Goal: Task Accomplishment & Management: Manage account settings

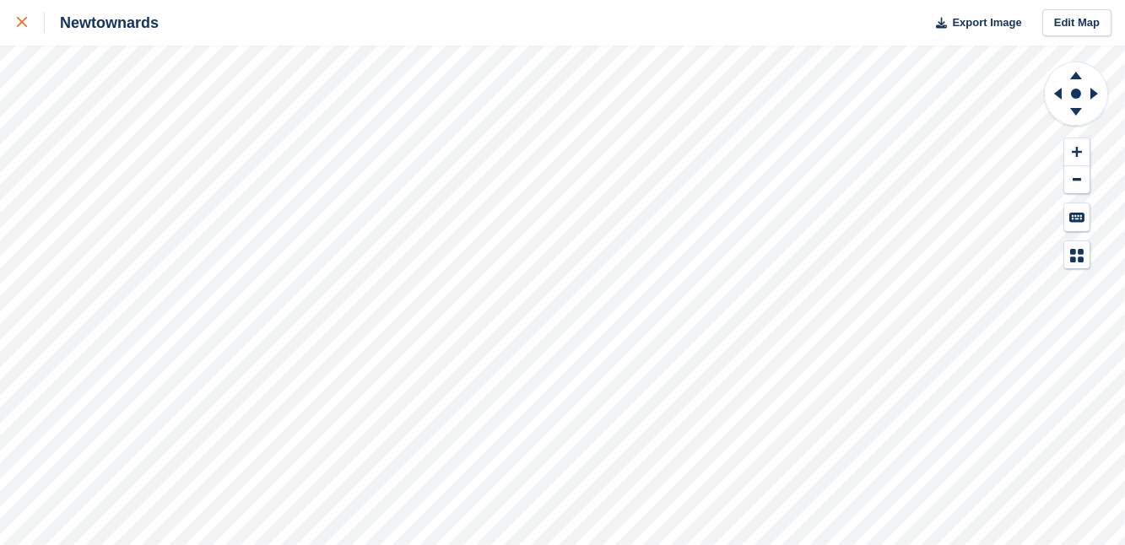
click at [20, 17] on icon at bounding box center [22, 22] width 10 height 10
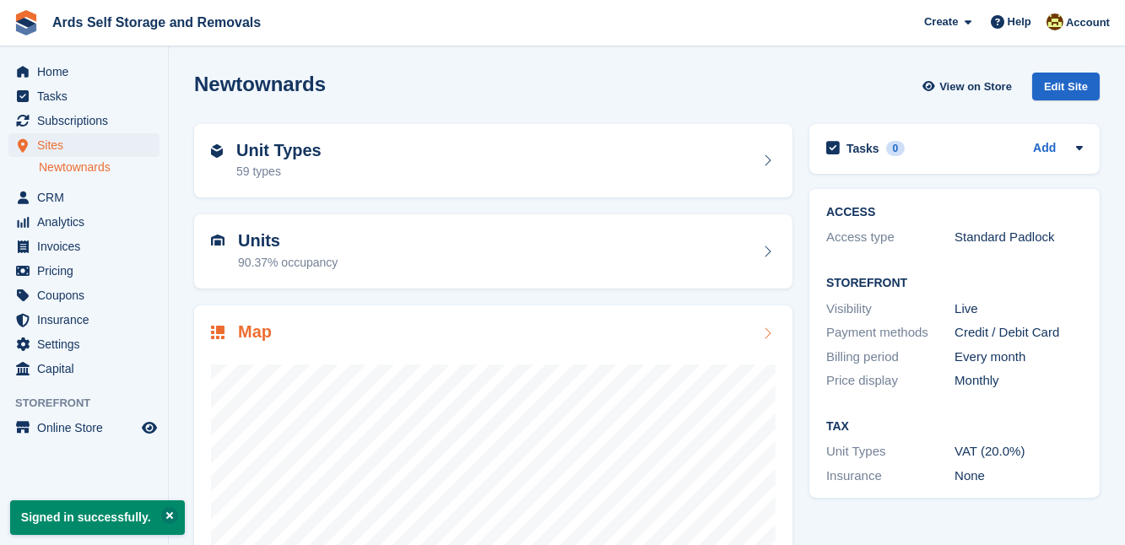
click at [234, 360] on div at bounding box center [493, 513] width 565 height 338
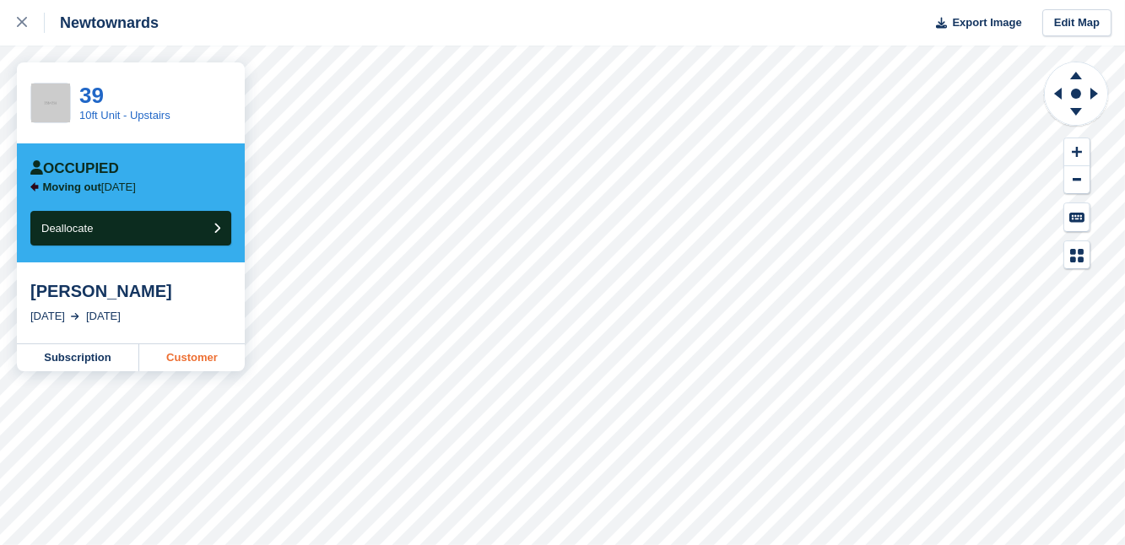
click at [181, 363] on link "Customer" at bounding box center [192, 357] width 106 height 27
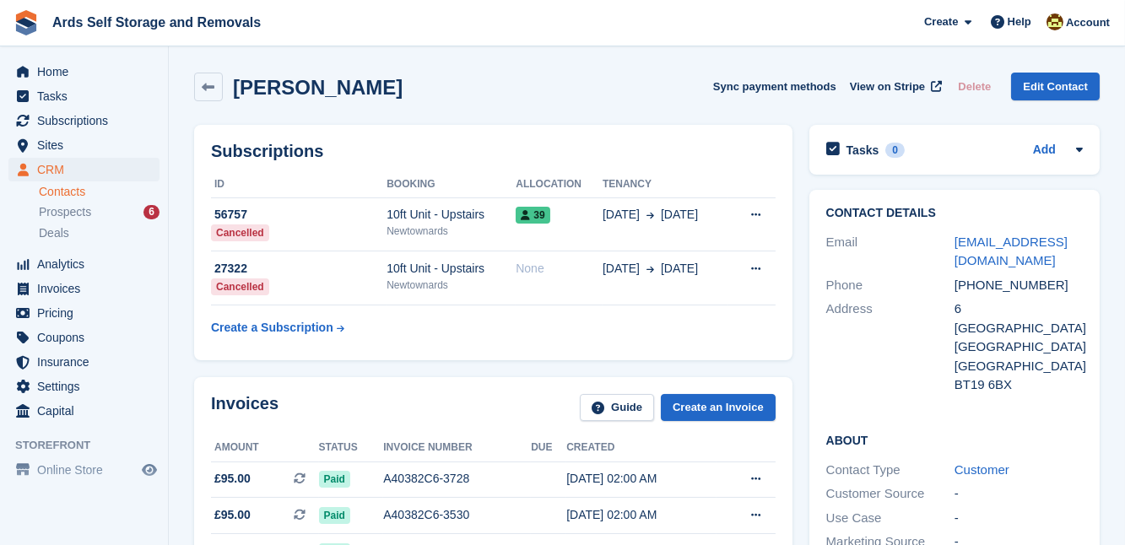
click at [748, 113] on div "Alec Dobson Sync payment methods View on Stripe Delete Edit Contact" at bounding box center [647, 90] width 923 height 52
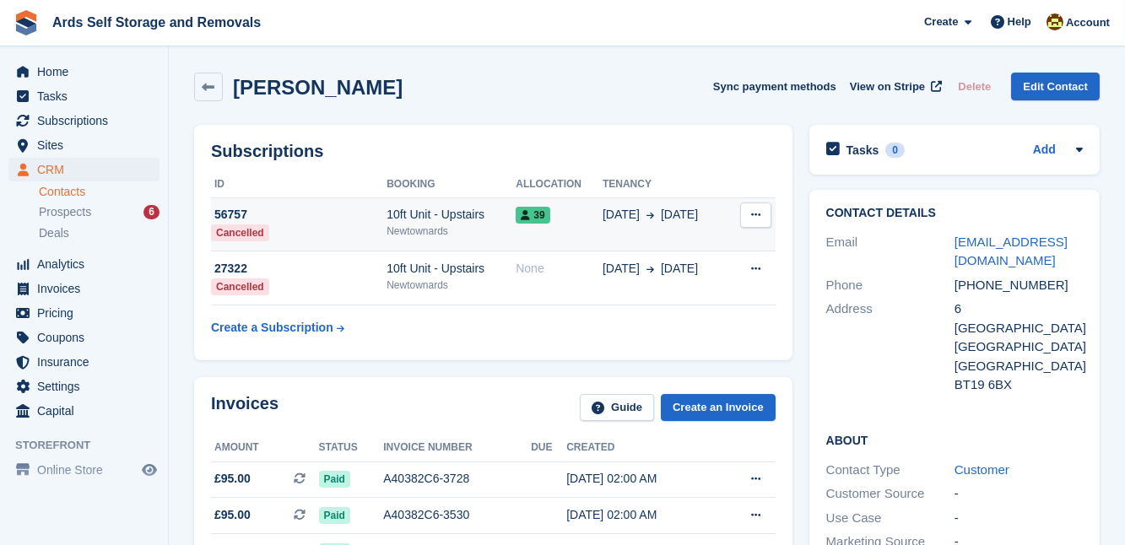
click at [568, 221] on div "39" at bounding box center [559, 215] width 87 height 18
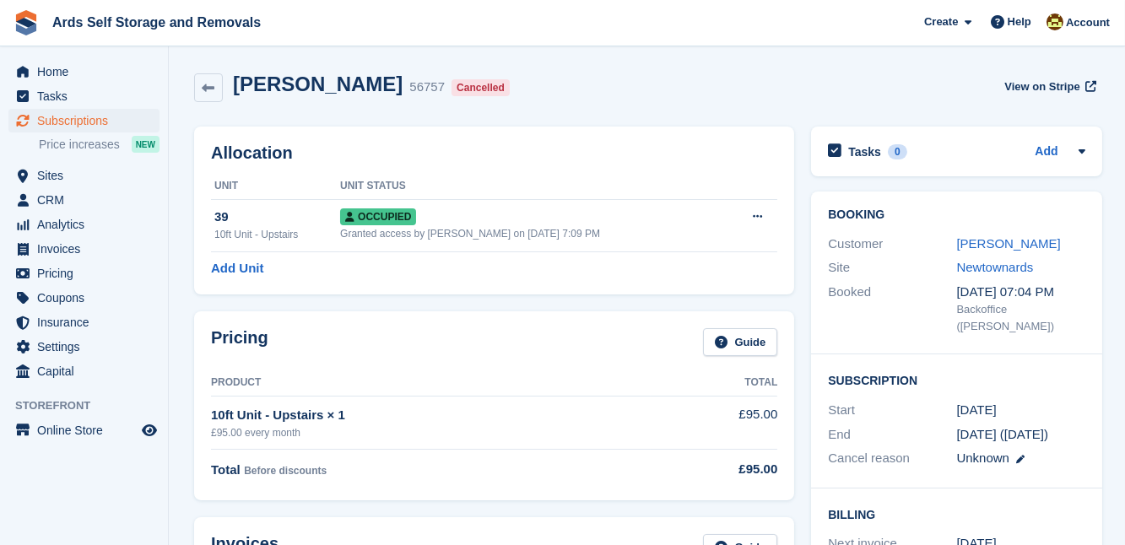
click at [803, 239] on div "Booking Customer Alec Dobson Site Newtownards Booked 11 Oct, 07:04 PM Backoffic…" at bounding box center [956, 418] width 307 height 470
click at [984, 241] on link "[PERSON_NAME]" at bounding box center [1008, 243] width 104 height 14
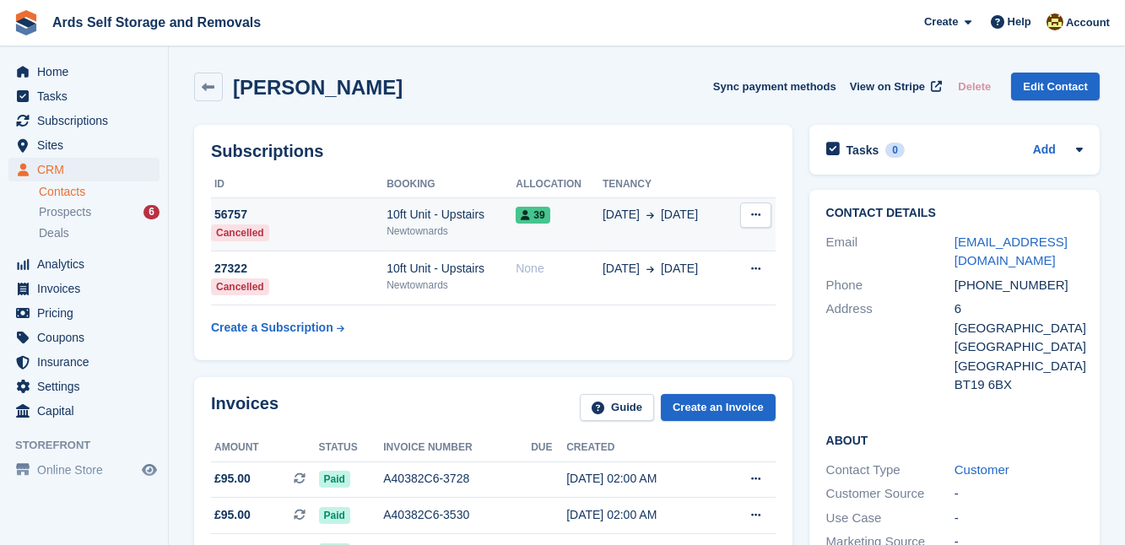
click at [755, 214] on icon at bounding box center [755, 214] width 9 height 11
click at [671, 248] on p "Cancel subscription" at bounding box center [690, 248] width 147 height 22
click at [667, 244] on p "Cancel subscription" at bounding box center [690, 248] width 147 height 22
click at [533, 214] on span "39" at bounding box center [533, 215] width 34 height 17
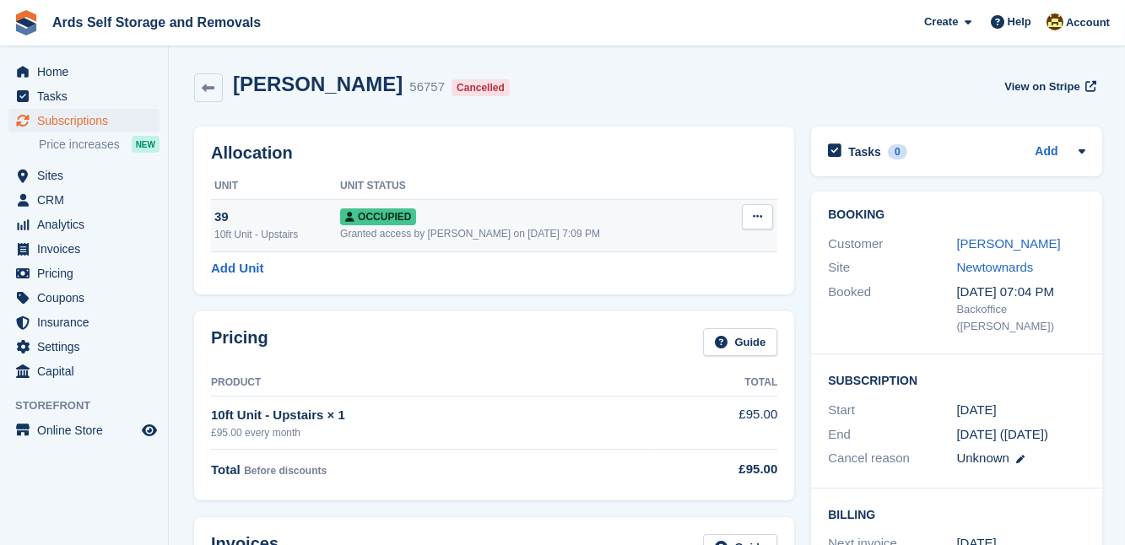
click at [753, 218] on icon at bounding box center [757, 216] width 9 height 11
click at [646, 306] on p "Deallocate" at bounding box center [692, 308] width 147 height 22
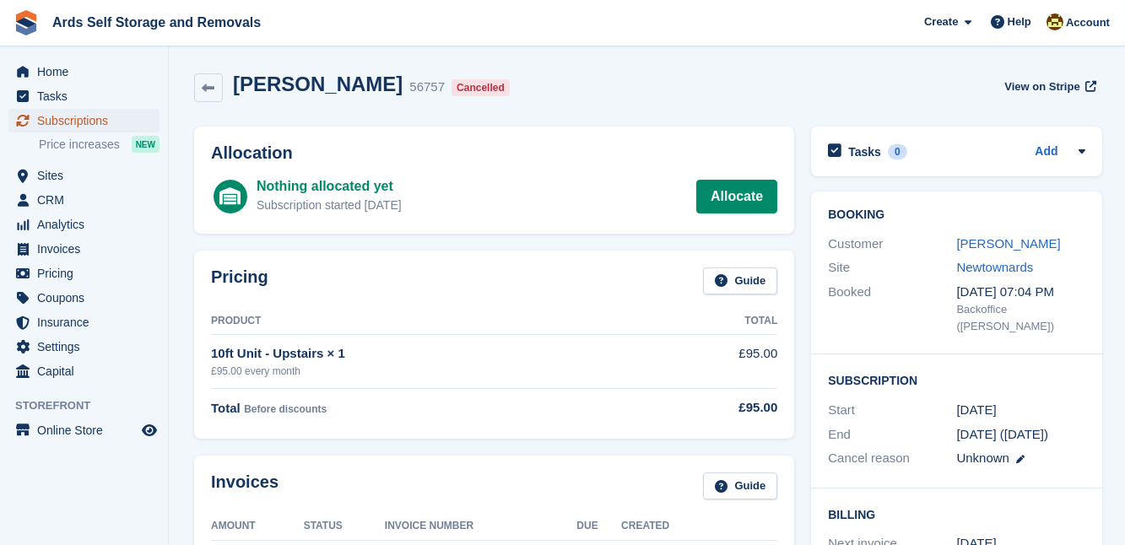
click at [78, 114] on span "Subscriptions" at bounding box center [87, 121] width 101 height 24
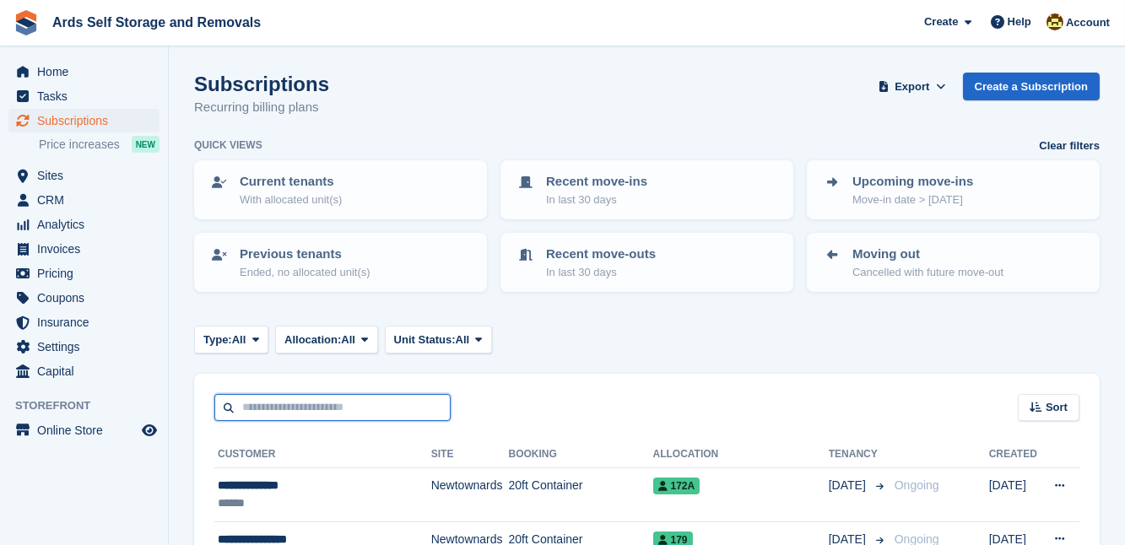
click at [265, 403] on input "text" at bounding box center [332, 408] width 236 height 28
type input "***"
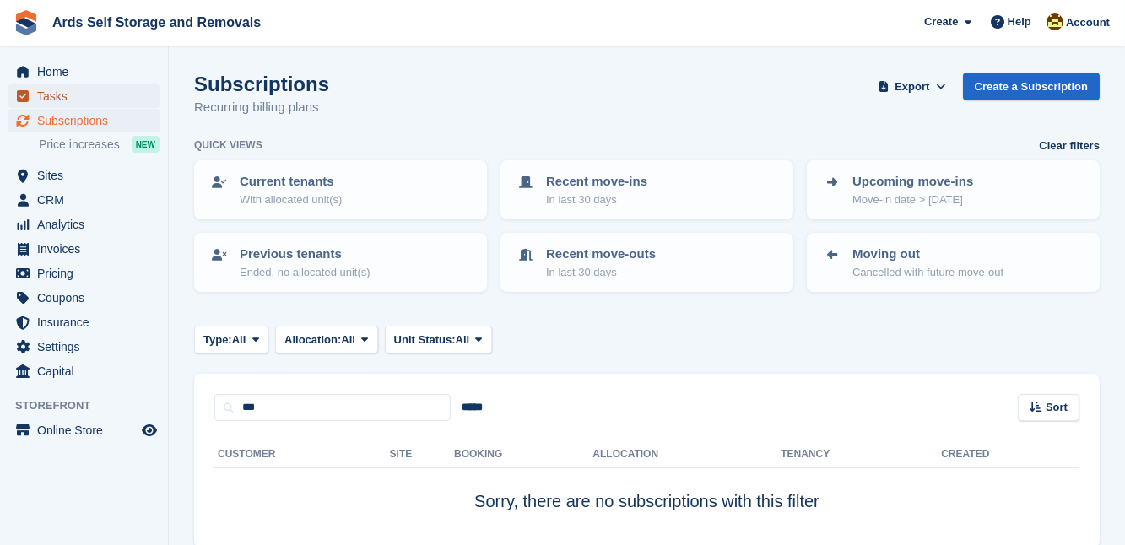
click at [144, 103] on link "Tasks" at bounding box center [83, 96] width 151 height 24
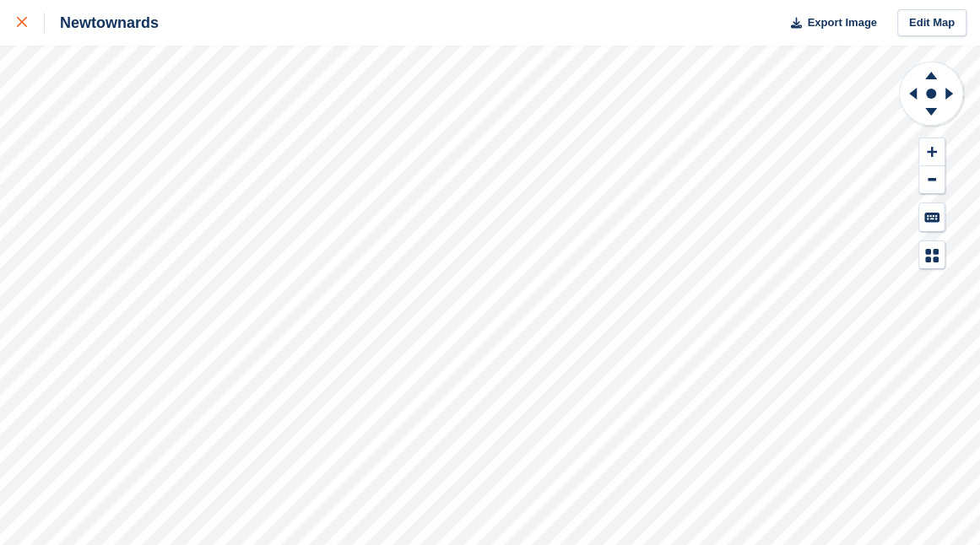
click at [24, 23] on icon at bounding box center [22, 22] width 10 height 10
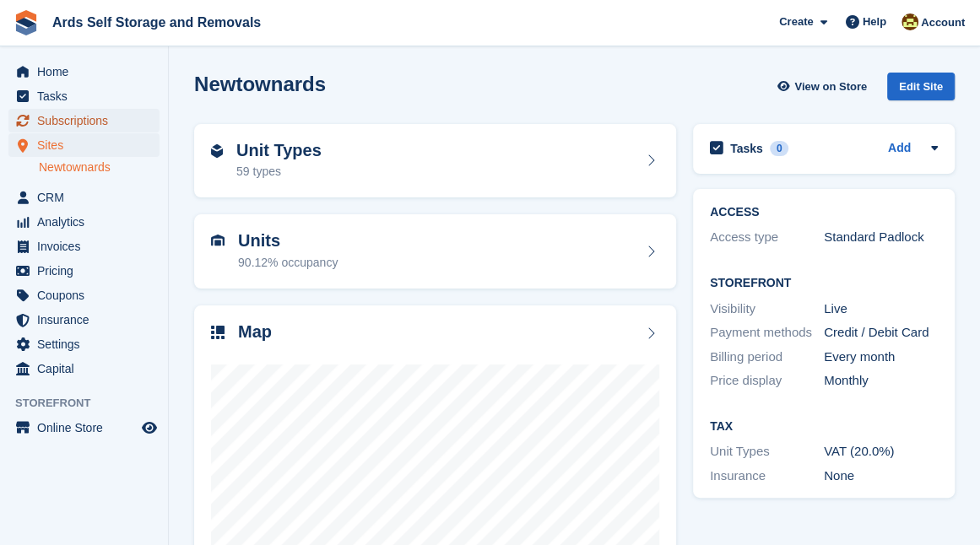
click at [86, 117] on span "Subscriptions" at bounding box center [87, 121] width 101 height 24
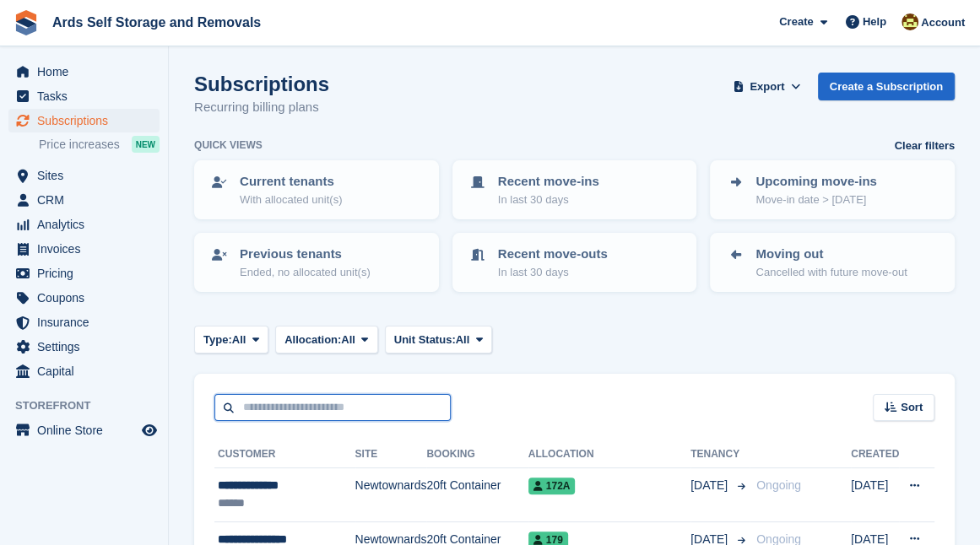
click at [253, 405] on input "text" at bounding box center [332, 408] width 236 height 28
type input "***"
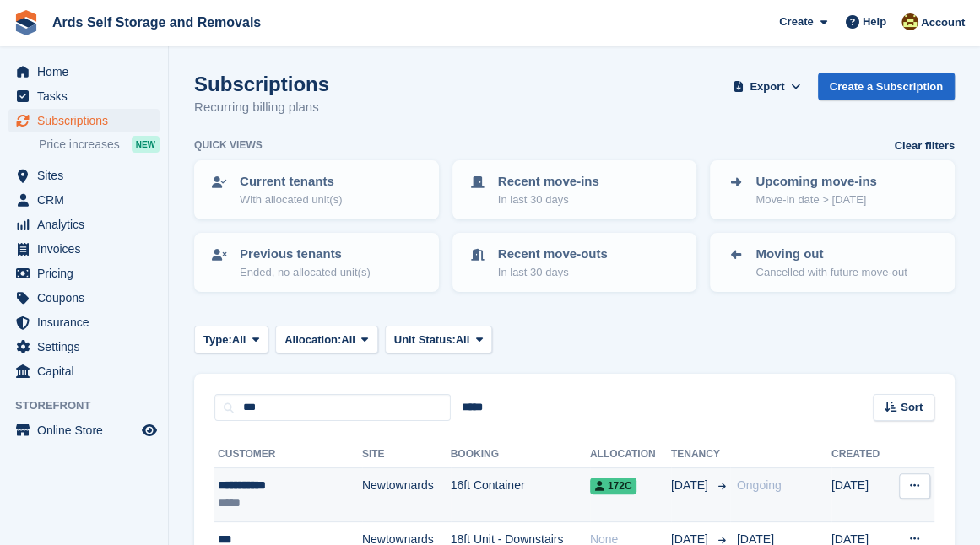
click at [389, 485] on td "Newtownards" at bounding box center [406, 495] width 89 height 54
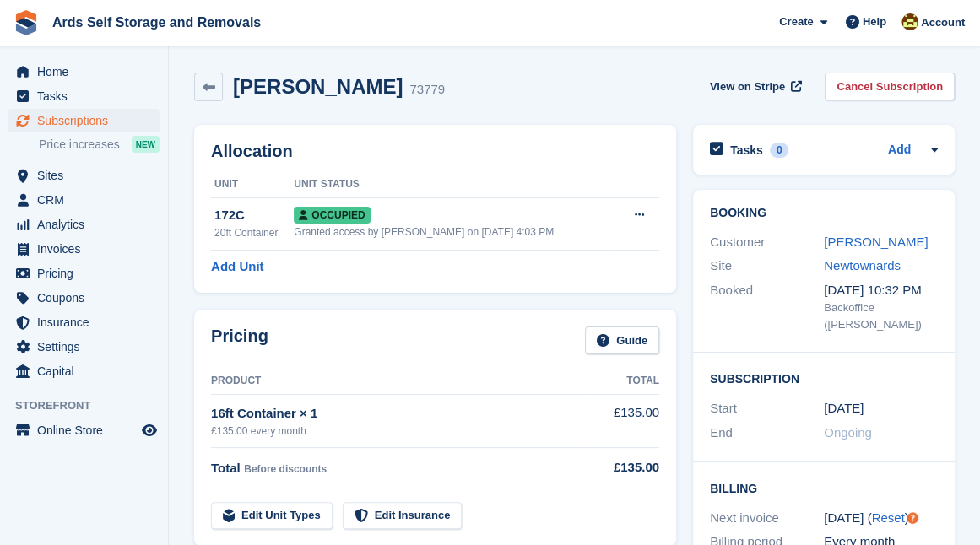
click at [686, 371] on div "Booking Customer Jim Kennedy Site Newtownards Booked 20 Feb, 10:32 PM Backoffic…" at bounding box center [824, 504] width 279 height 646
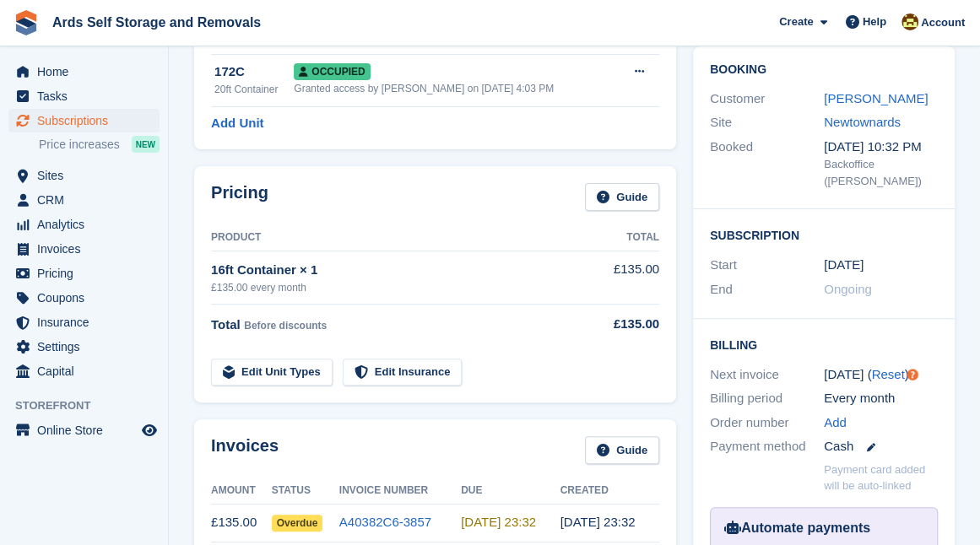
scroll to position [92, 0]
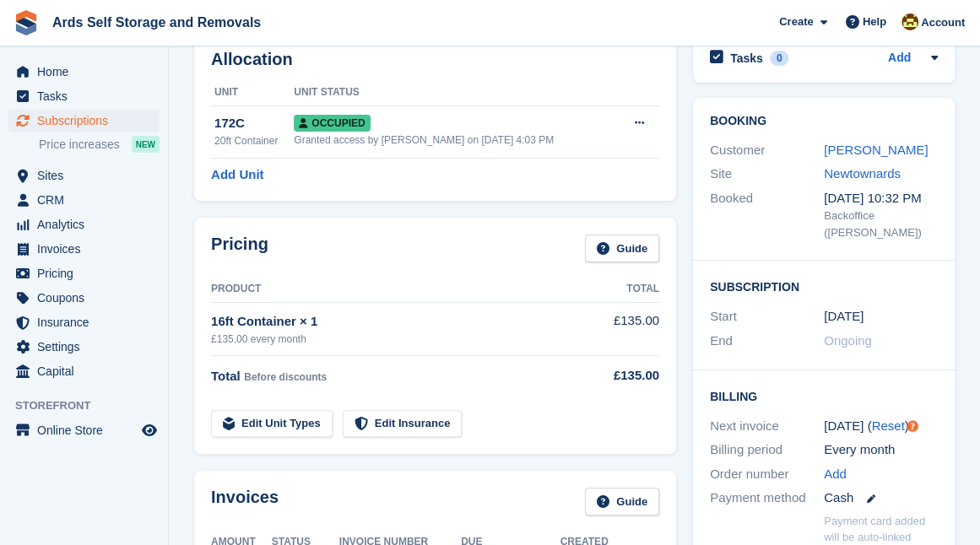
click at [683, 386] on div "Pricing Guide Product Total 16ft Container × 1 £135.00 every month £135.00 Tota…" at bounding box center [435, 335] width 499 height 253
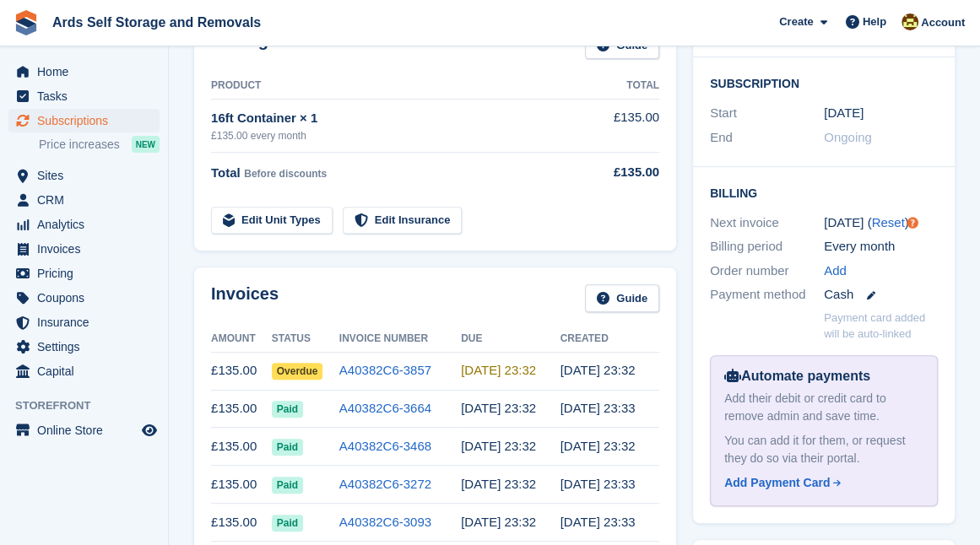
scroll to position [306, 0]
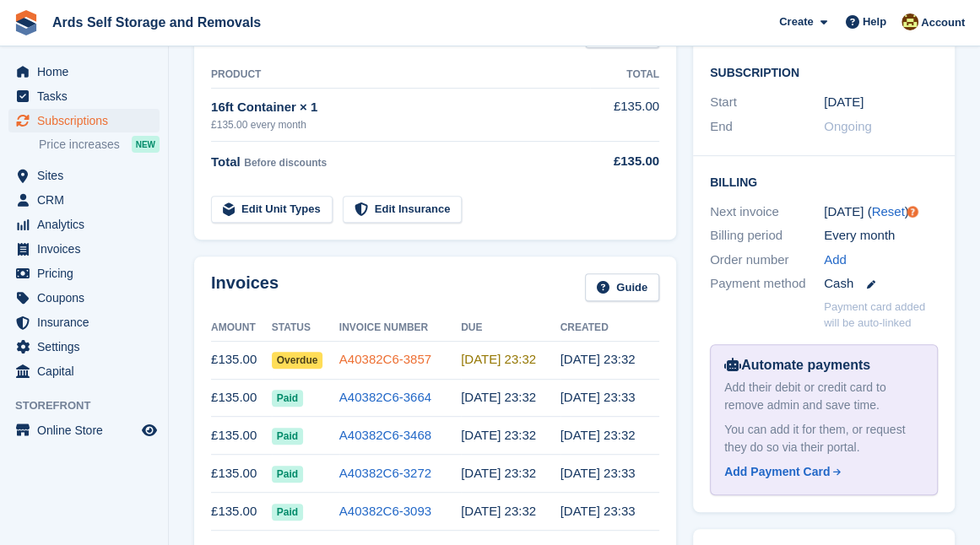
click at [360, 358] on link "A40382C6-3857" at bounding box center [385, 359] width 92 height 14
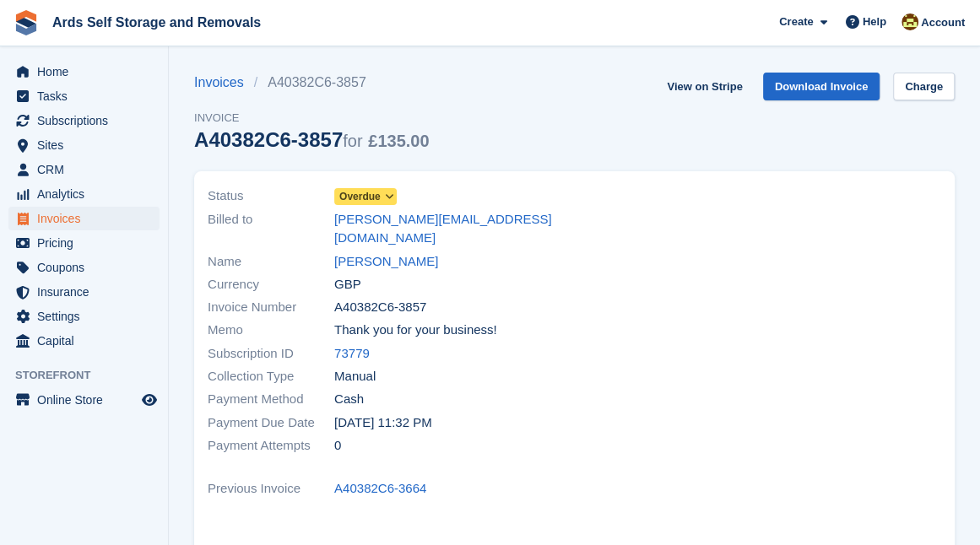
click at [360, 190] on span "Overdue" at bounding box center [359, 196] width 41 height 15
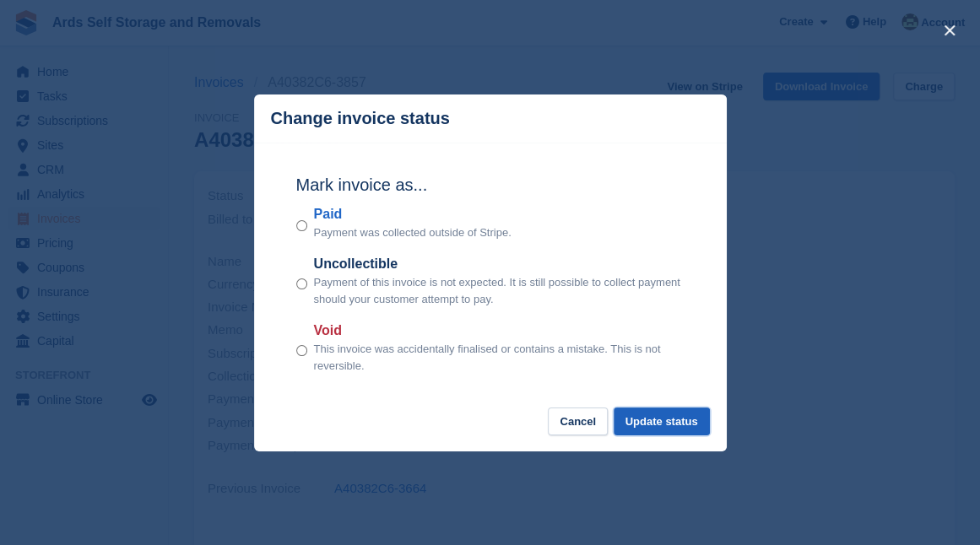
click at [653, 421] on button "Update status" at bounding box center [662, 422] width 96 height 28
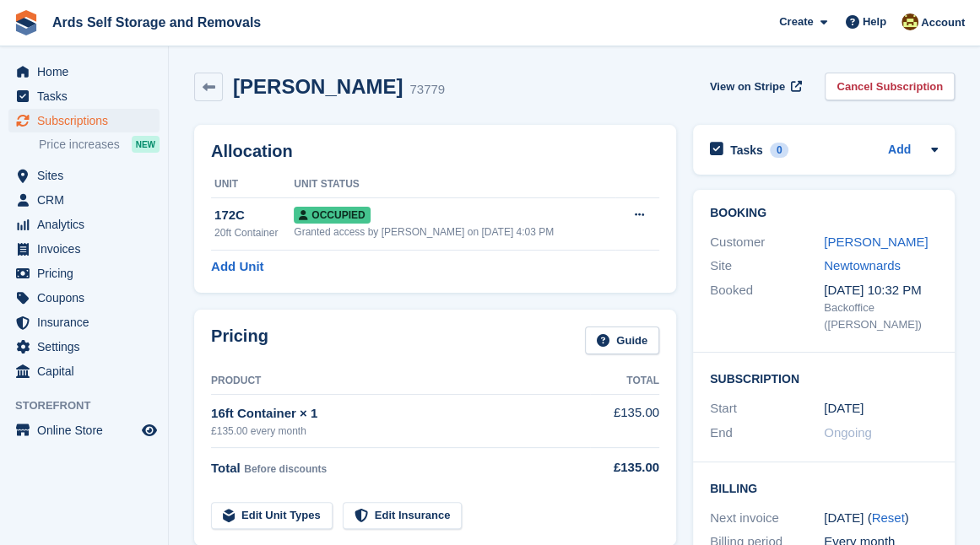
scroll to position [306, 0]
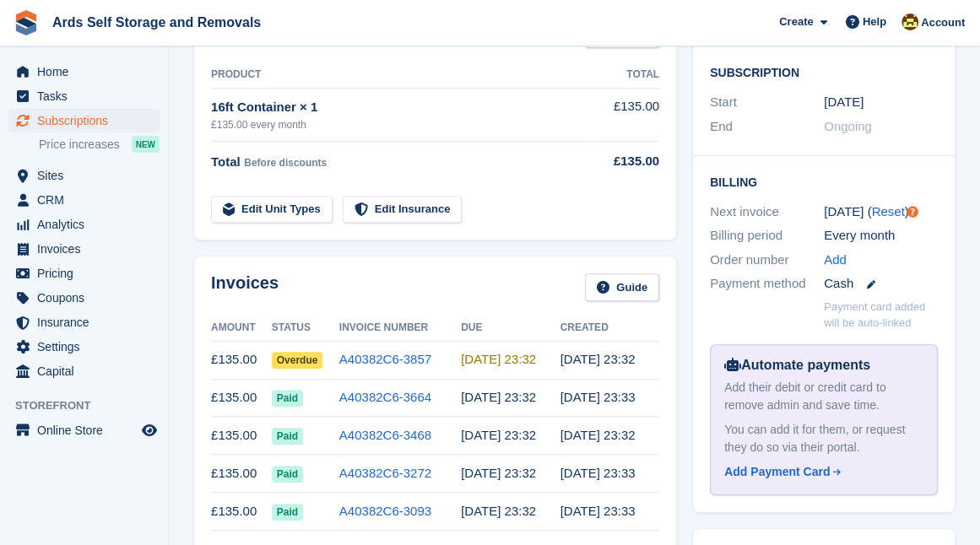
click at [199, 268] on div "Invoices Guide Amount Status Invoice Number Due Created £135.00 Overdue A40382C…" at bounding box center [435, 429] width 482 height 345
click at [352, 357] on link "A40382C6-3857" at bounding box center [385, 359] width 92 height 14
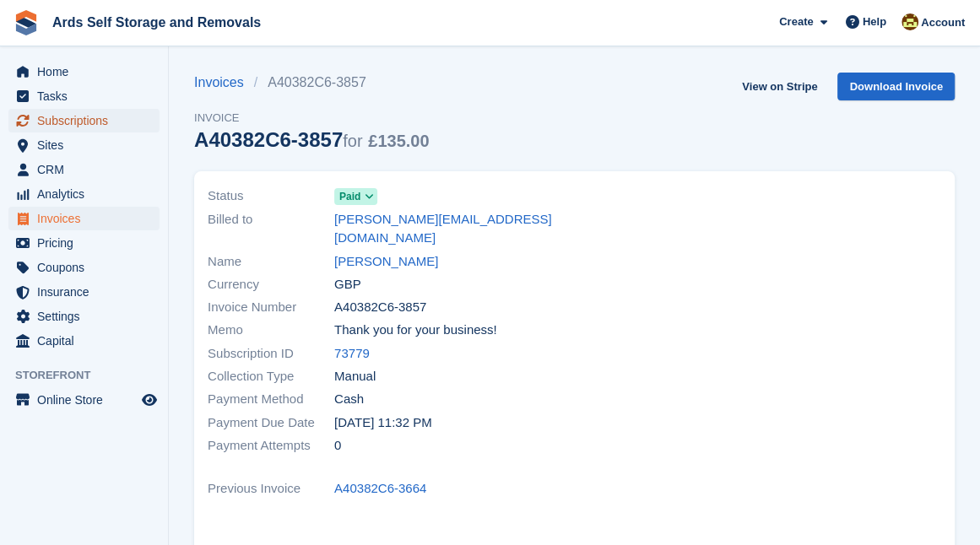
click at [73, 118] on span "Subscriptions" at bounding box center [87, 121] width 101 height 24
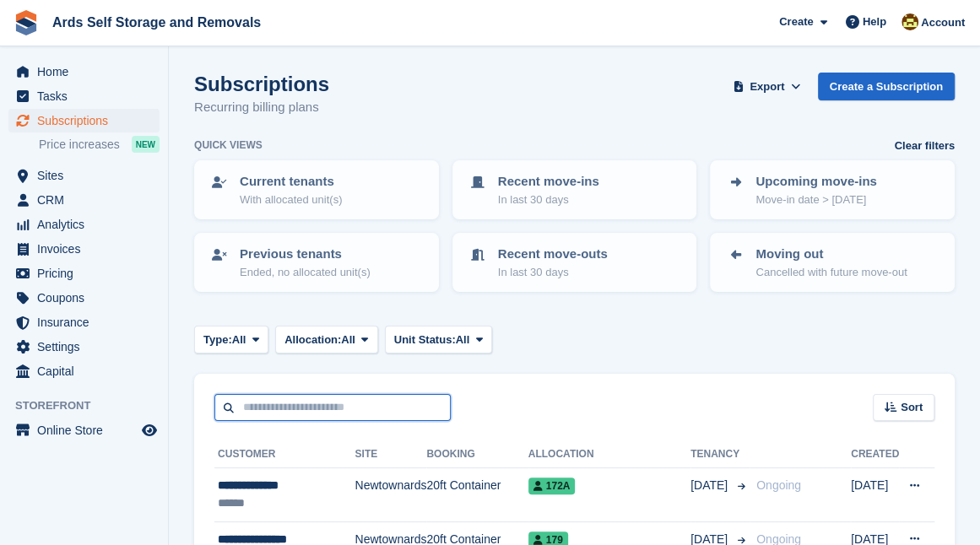
click at [257, 407] on input "text" at bounding box center [332, 408] width 236 height 28
type input "******"
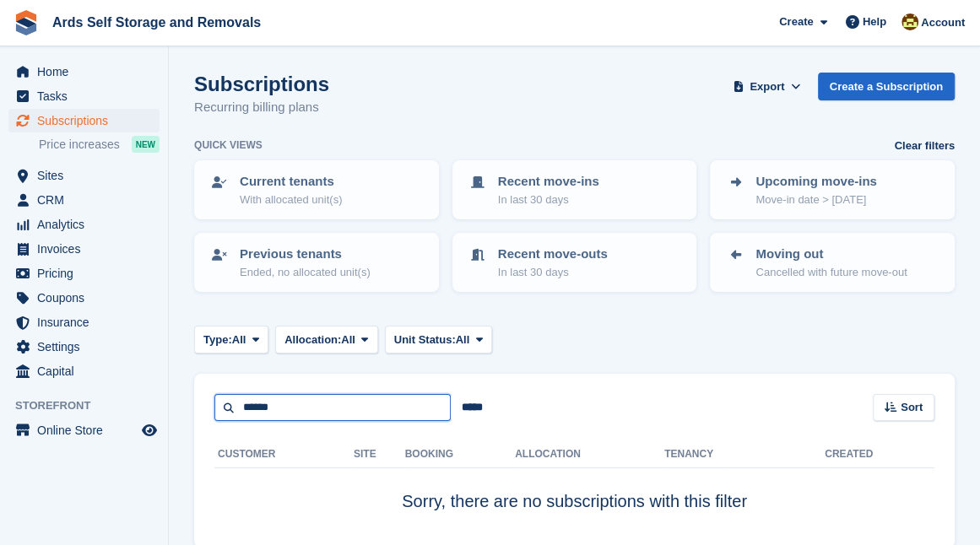
click at [256, 406] on input "******" at bounding box center [332, 408] width 236 height 28
type input "******"
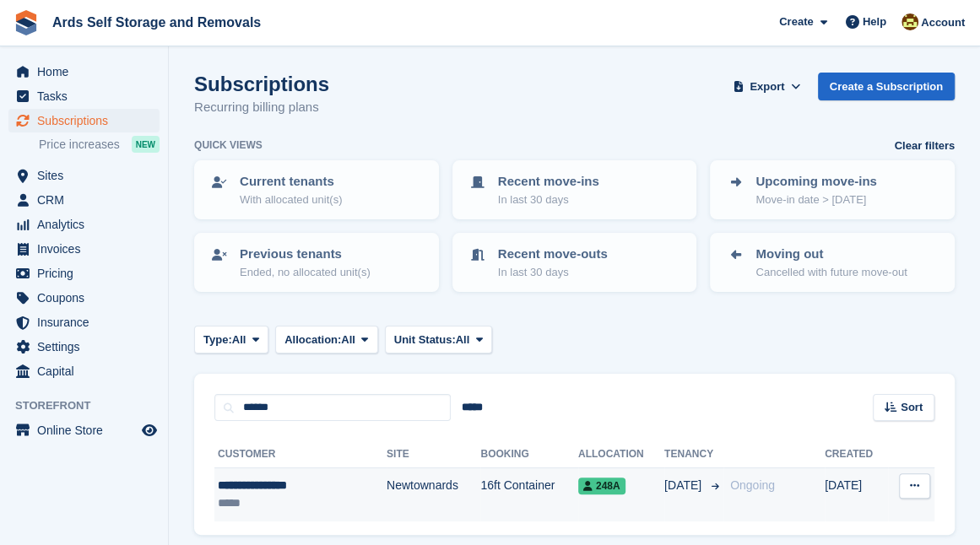
click at [505, 487] on td "16ft Container" at bounding box center [529, 494] width 98 height 53
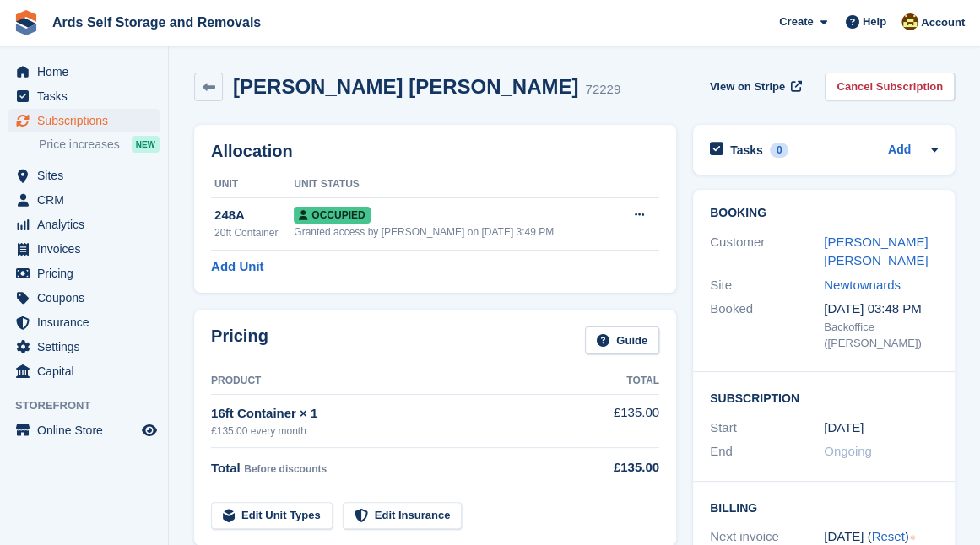
click at [677, 457] on div "Pricing Guide Product Total 16ft Container × 1 £135.00 every month £135.00 Tota…" at bounding box center [435, 427] width 499 height 253
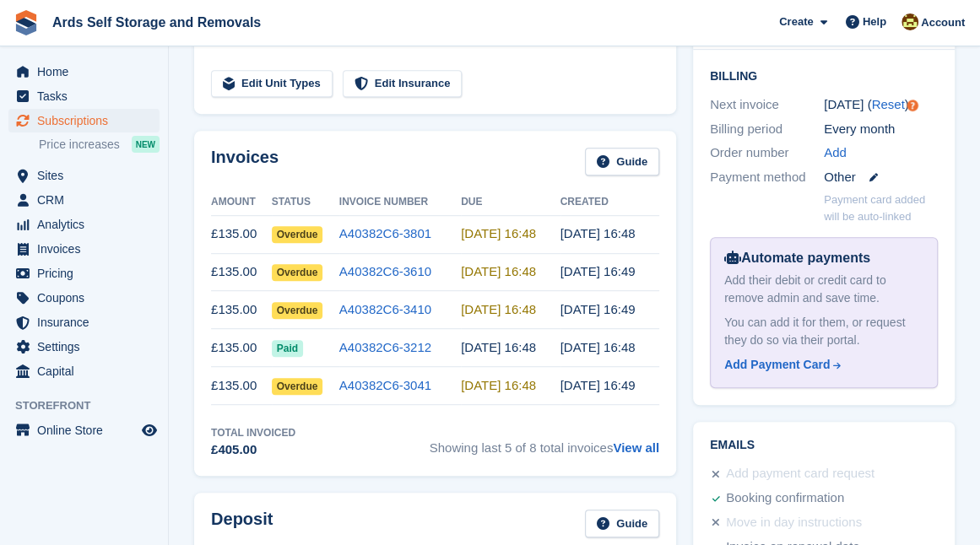
scroll to position [460, 0]
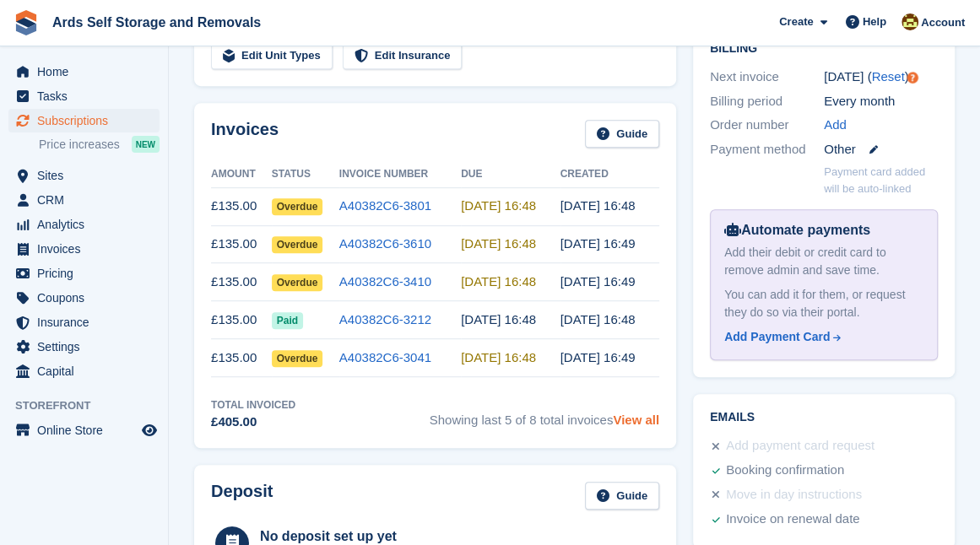
click at [640, 420] on link "View all" at bounding box center [636, 420] width 46 height 14
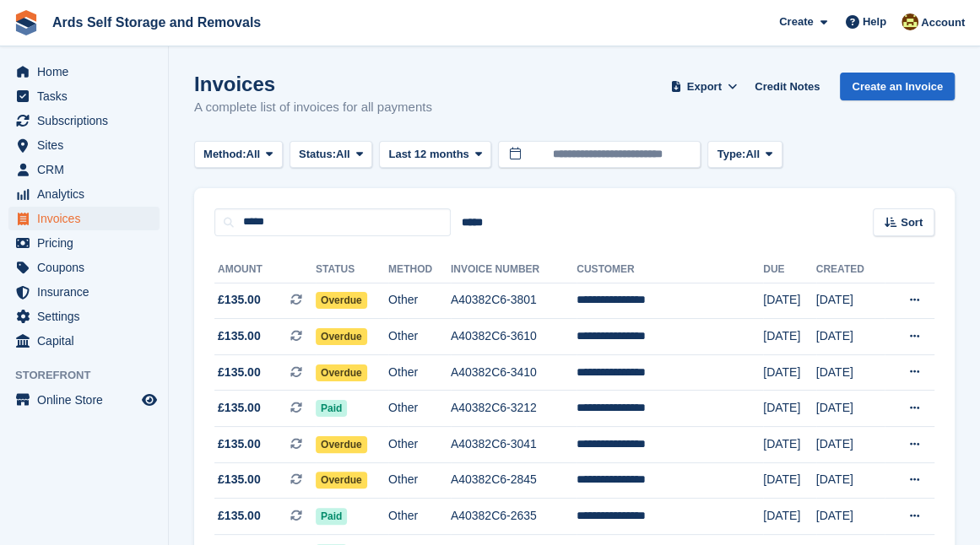
click at [176, 436] on section "Invoices A complete list of invoices for all payments Export Export Invoices Ex…" at bounding box center [574, 327] width 811 height 654
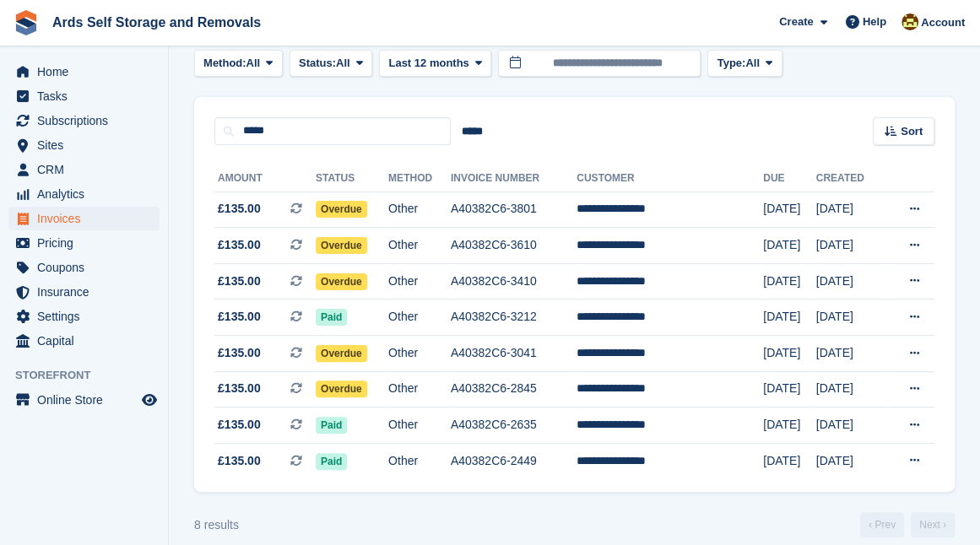
scroll to position [92, 0]
